Goal: Task Accomplishment & Management: Use online tool/utility

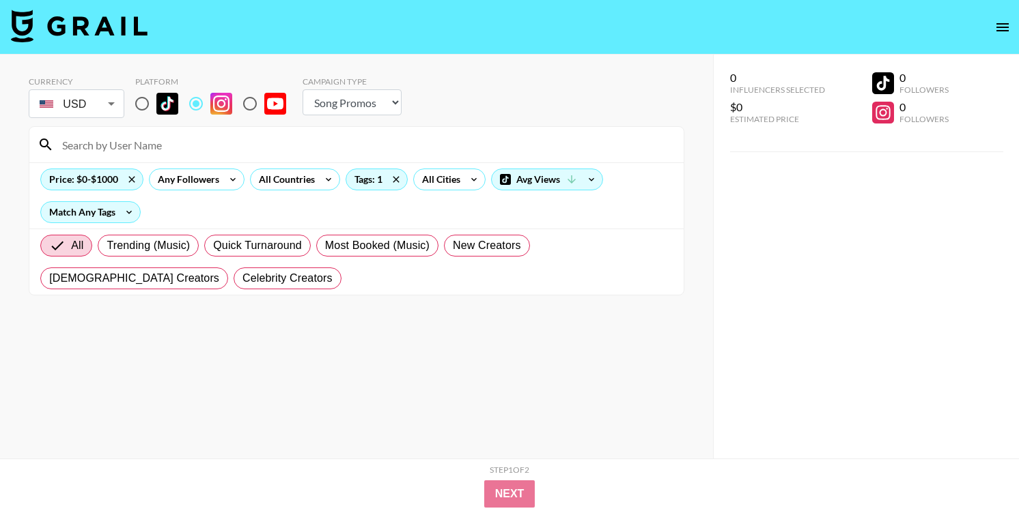
select select "Song"
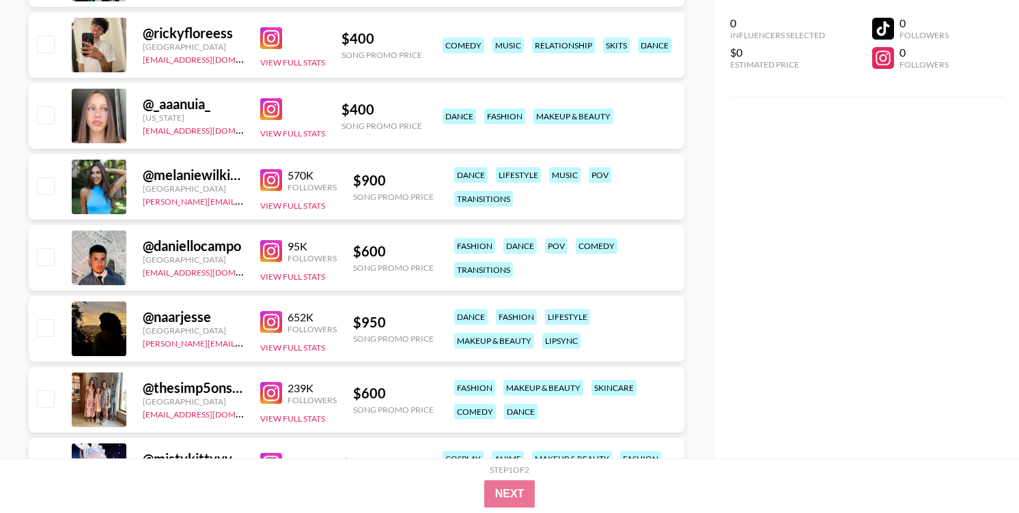
scroll to position [5911, 0]
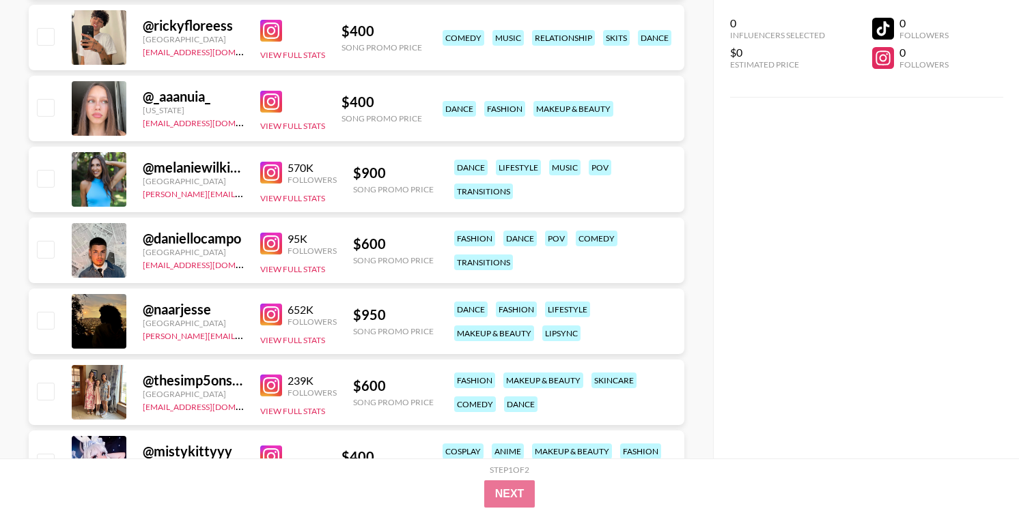
click at [270, 243] on img at bounding box center [271, 244] width 22 height 22
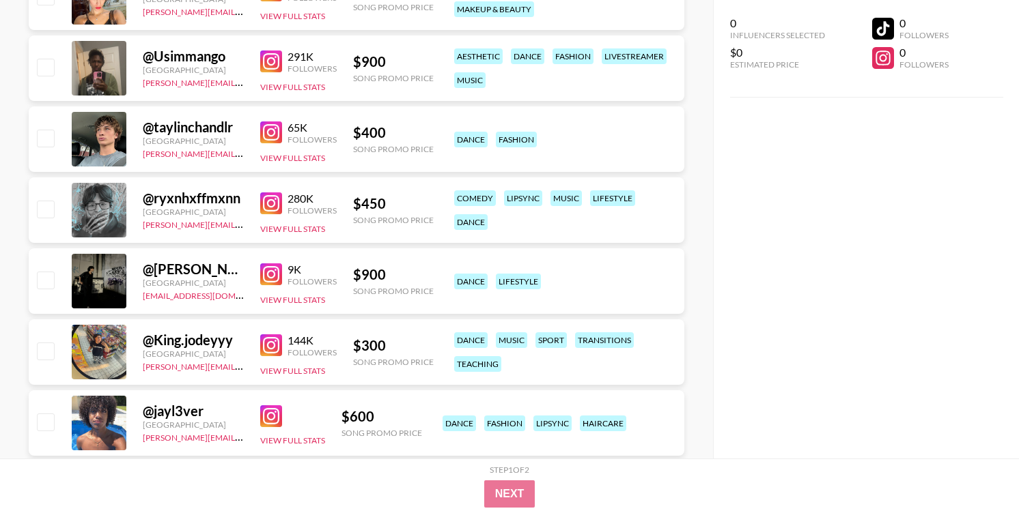
scroll to position [6954, 0]
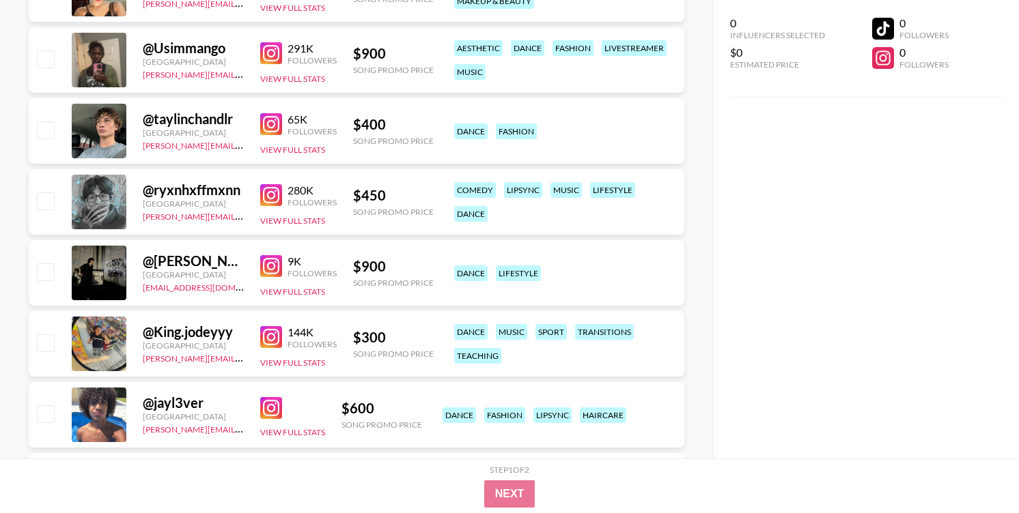
click at [273, 332] on img at bounding box center [271, 337] width 22 height 22
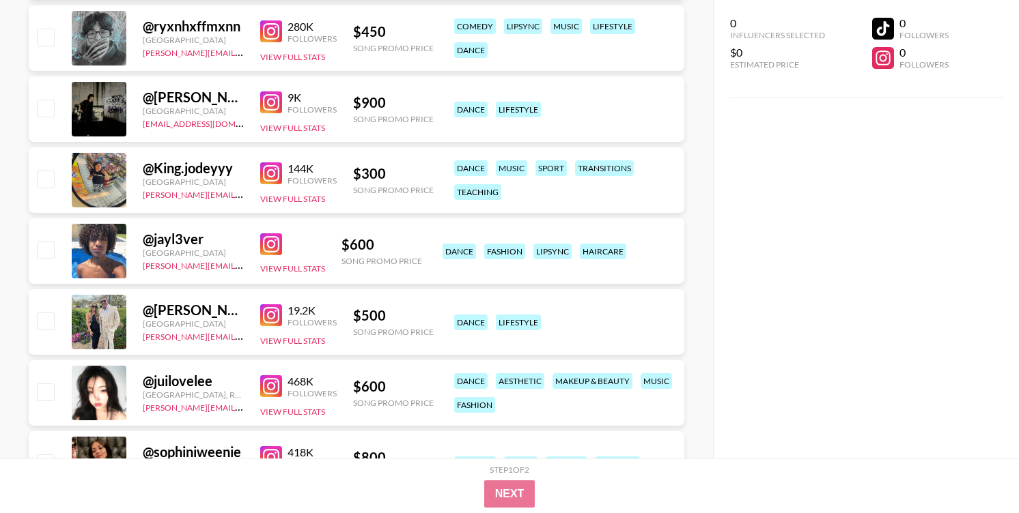
scroll to position [7120, 0]
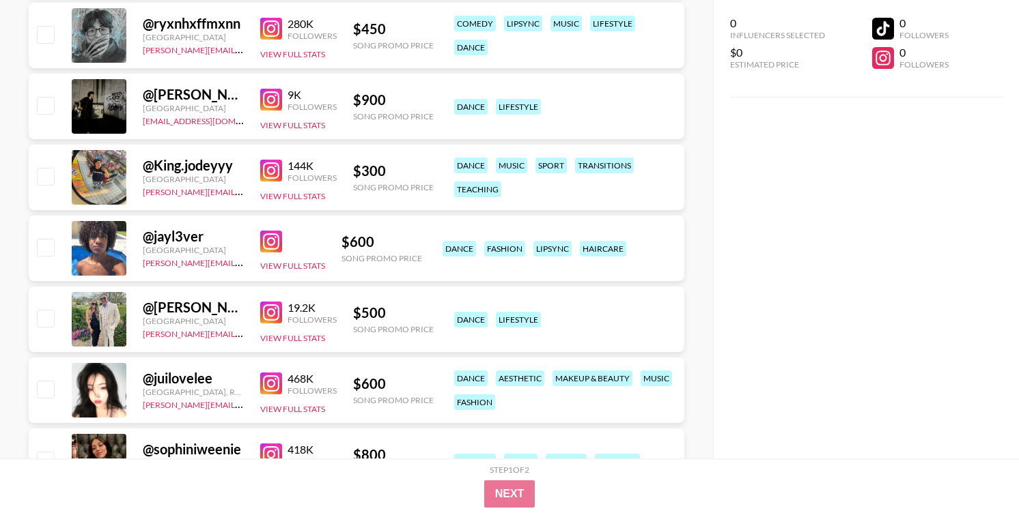
click at [273, 240] on img at bounding box center [271, 242] width 22 height 22
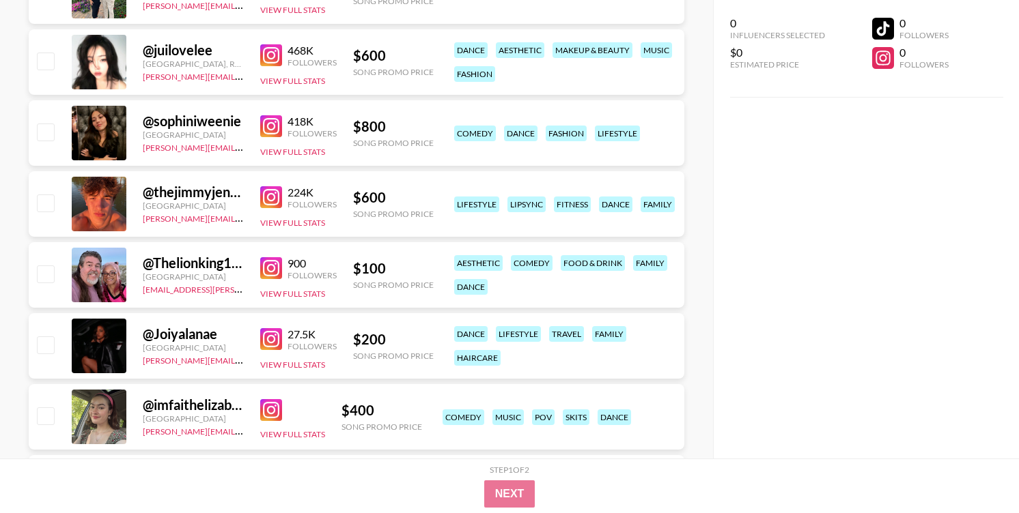
scroll to position [7454, 0]
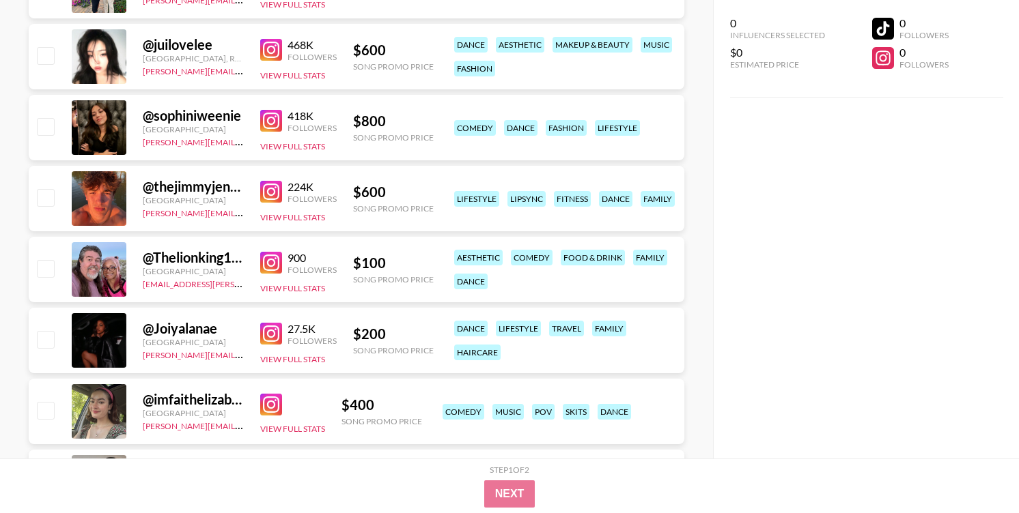
click at [271, 195] on img at bounding box center [271, 192] width 22 height 22
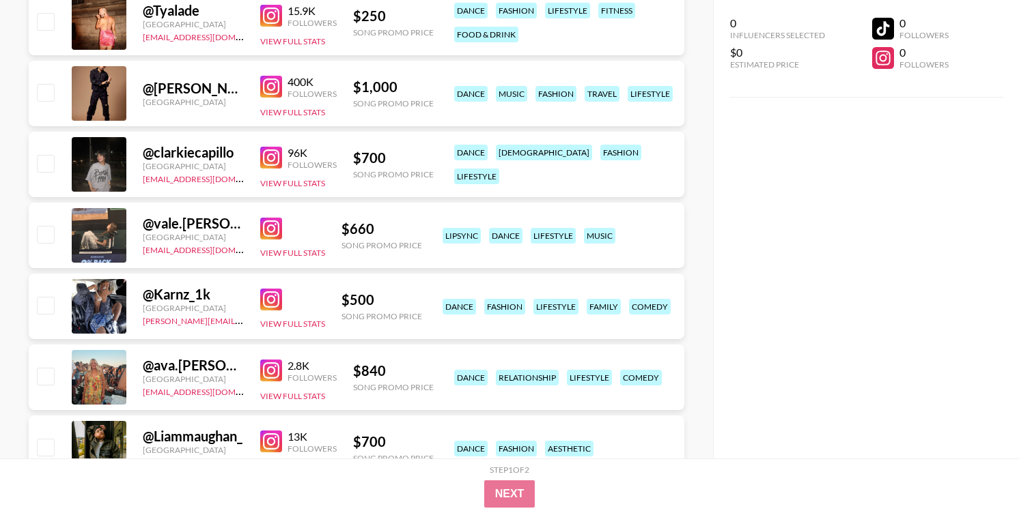
scroll to position [9133, 0]
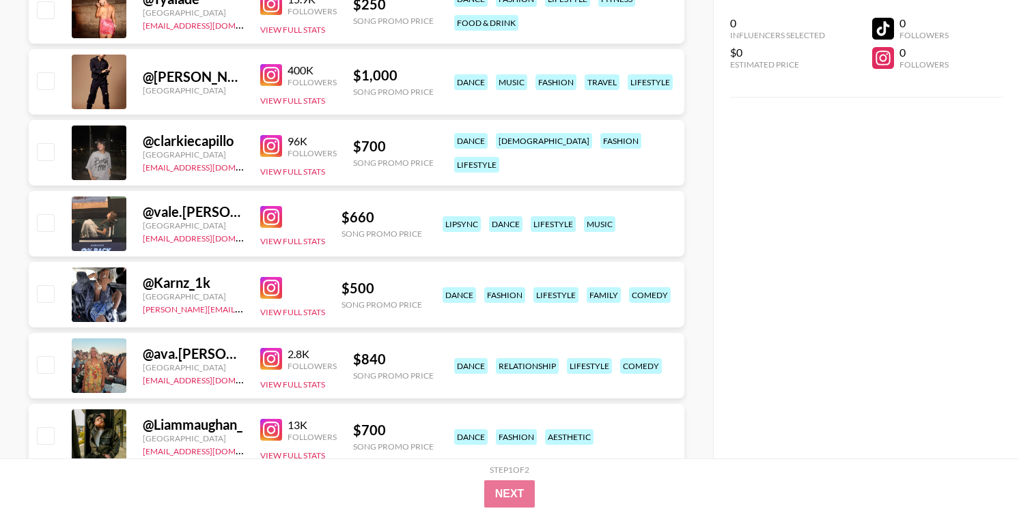
click at [276, 221] on img at bounding box center [271, 217] width 22 height 22
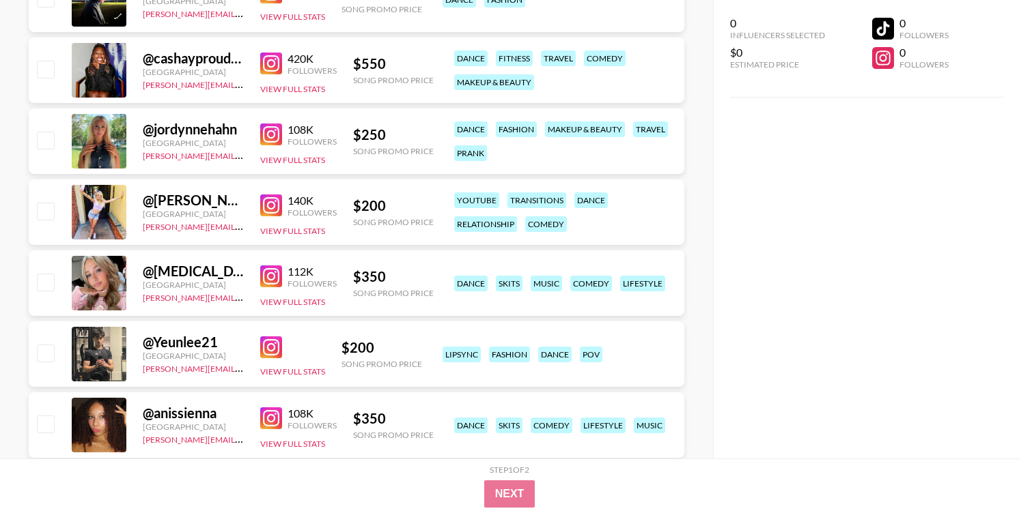
scroll to position [10020, 0]
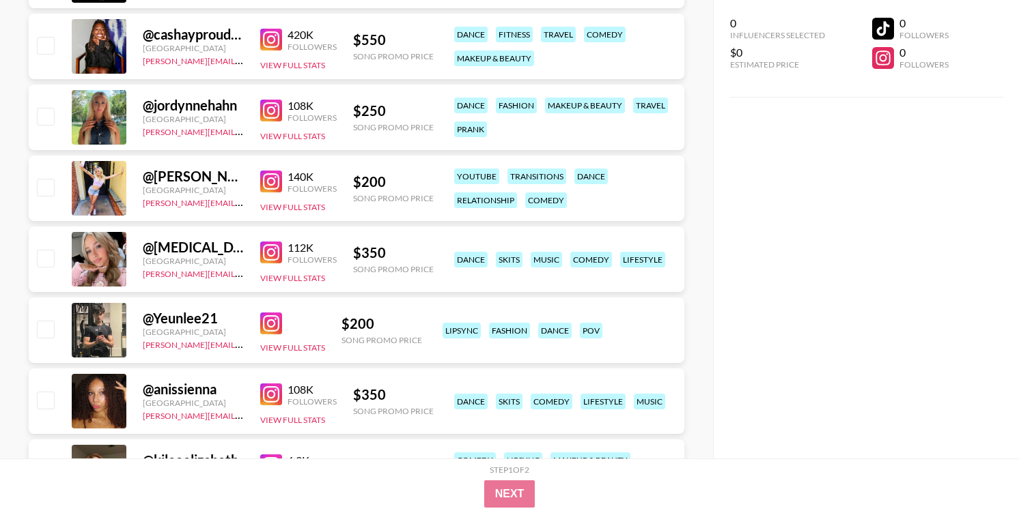
click at [271, 254] on img at bounding box center [271, 253] width 22 height 22
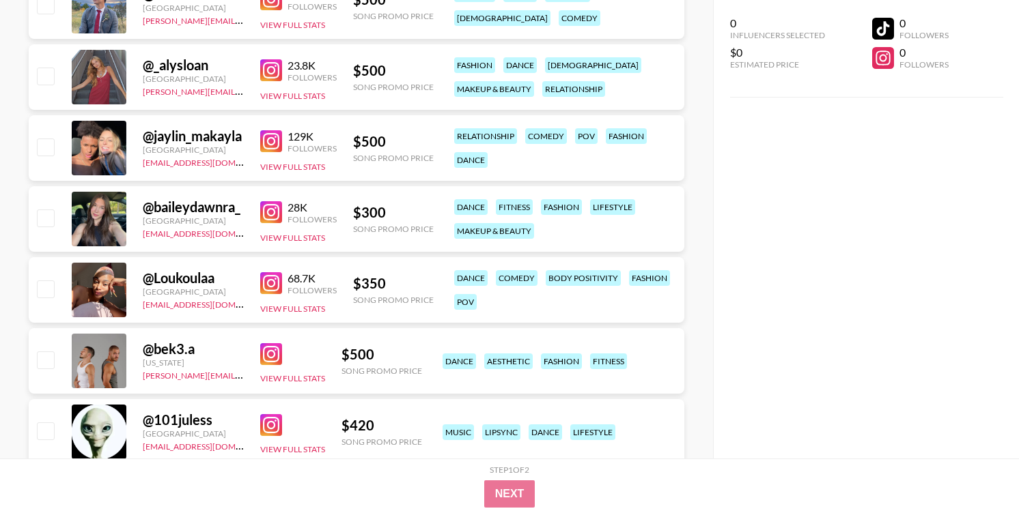
scroll to position [11270, 0]
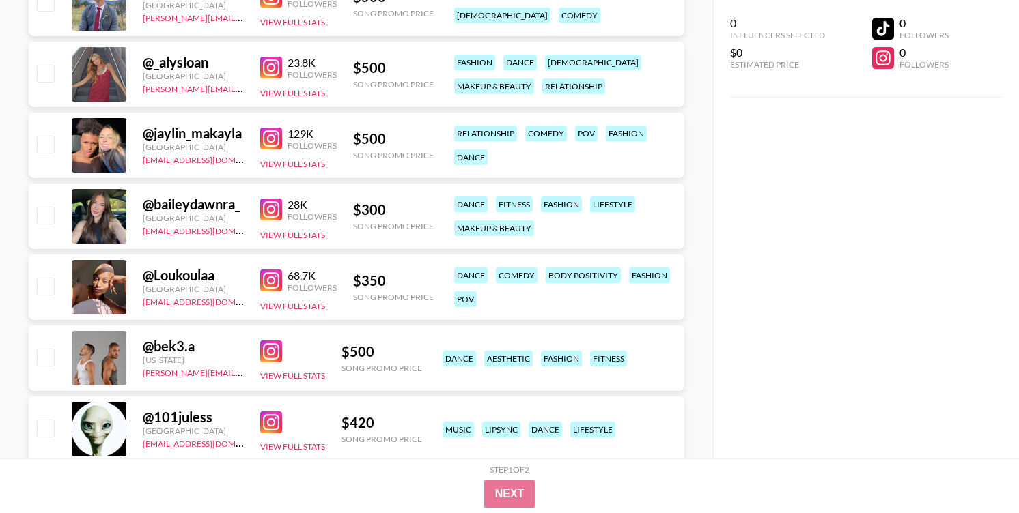
click at [269, 143] on img at bounding box center [271, 139] width 22 height 22
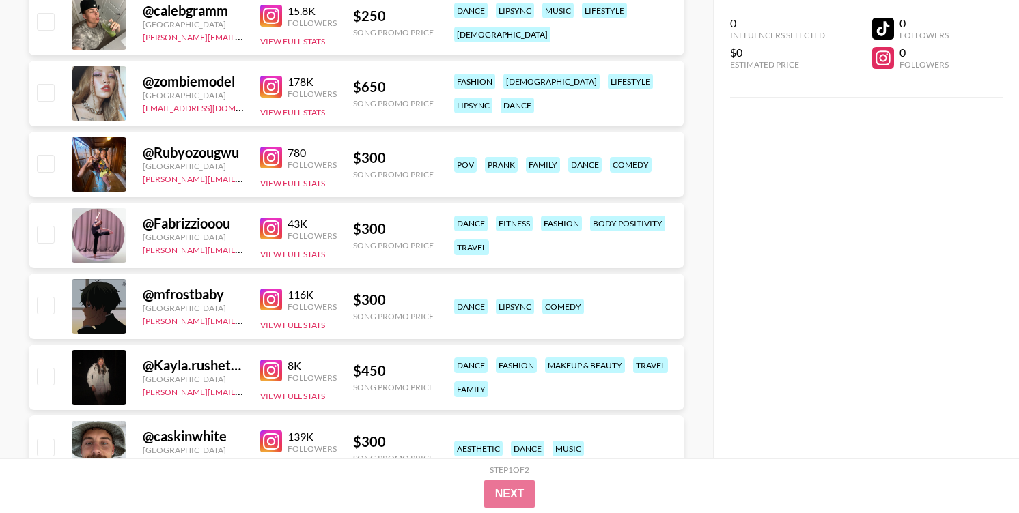
scroll to position [13200, 0]
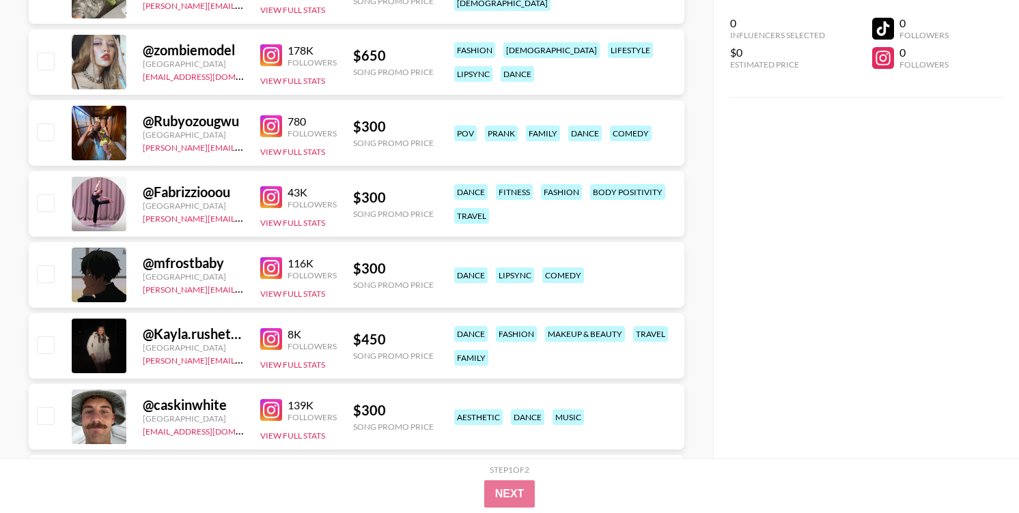
click at [272, 272] on img at bounding box center [271, 268] width 22 height 22
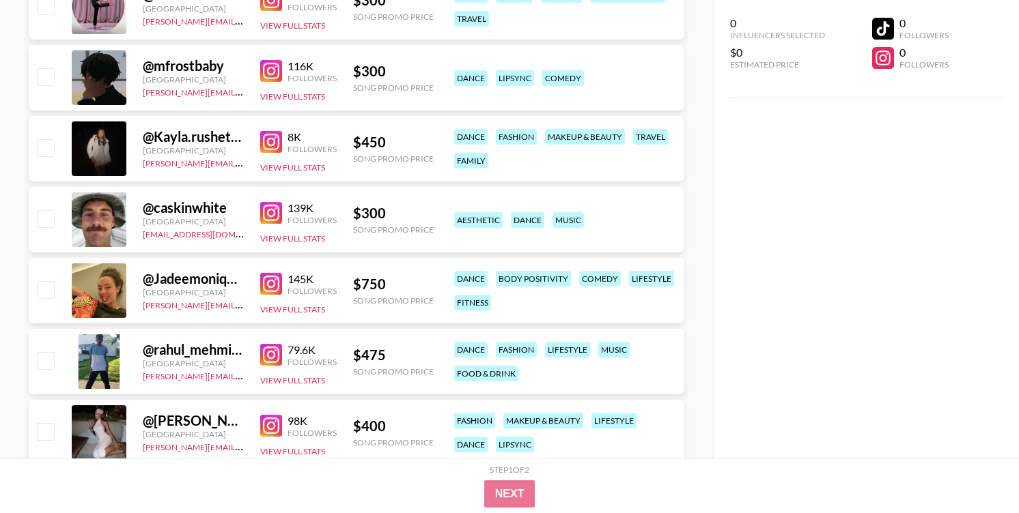
scroll to position [13405, 0]
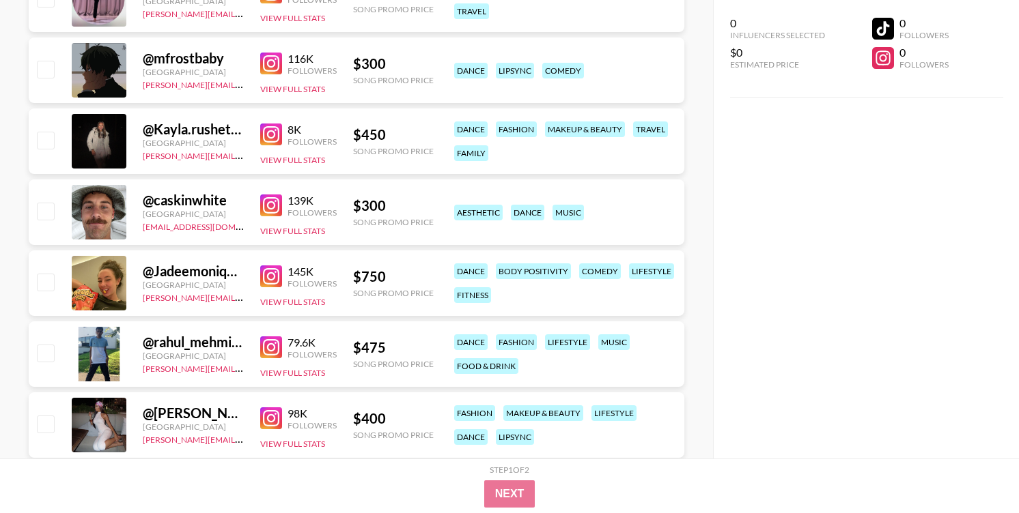
click at [274, 206] on img at bounding box center [271, 206] width 22 height 22
